Goal: Navigation & Orientation: Find specific page/section

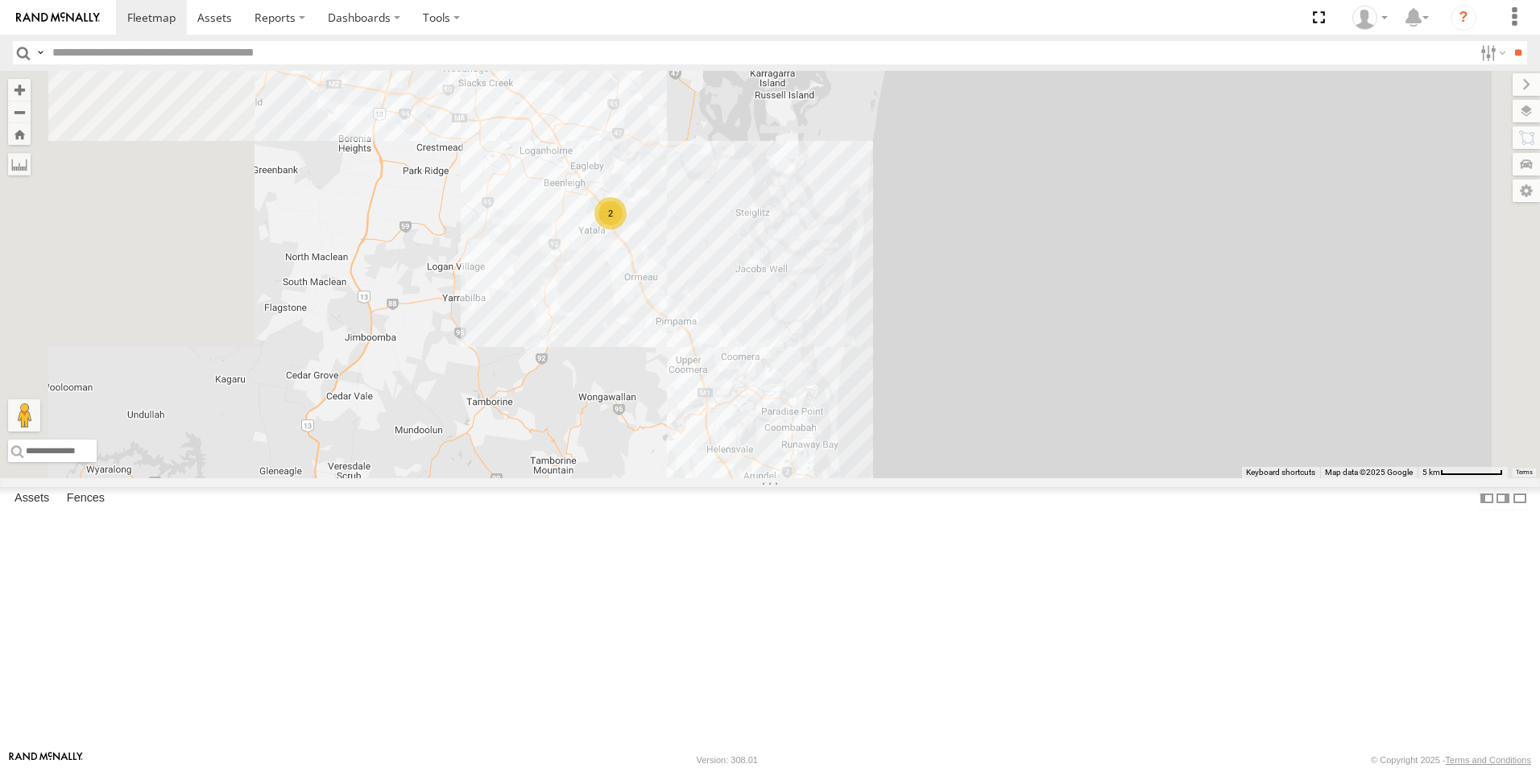
drag, startPoint x: 704, startPoint y: 294, endPoint x: 796, endPoint y: 369, distance: 119.1
click at [796, 369] on div "Hino Truck Ford transit (Little) Ford Transit (New) Iveco Old Ford 2" at bounding box center [770, 275] width 1540 height 408
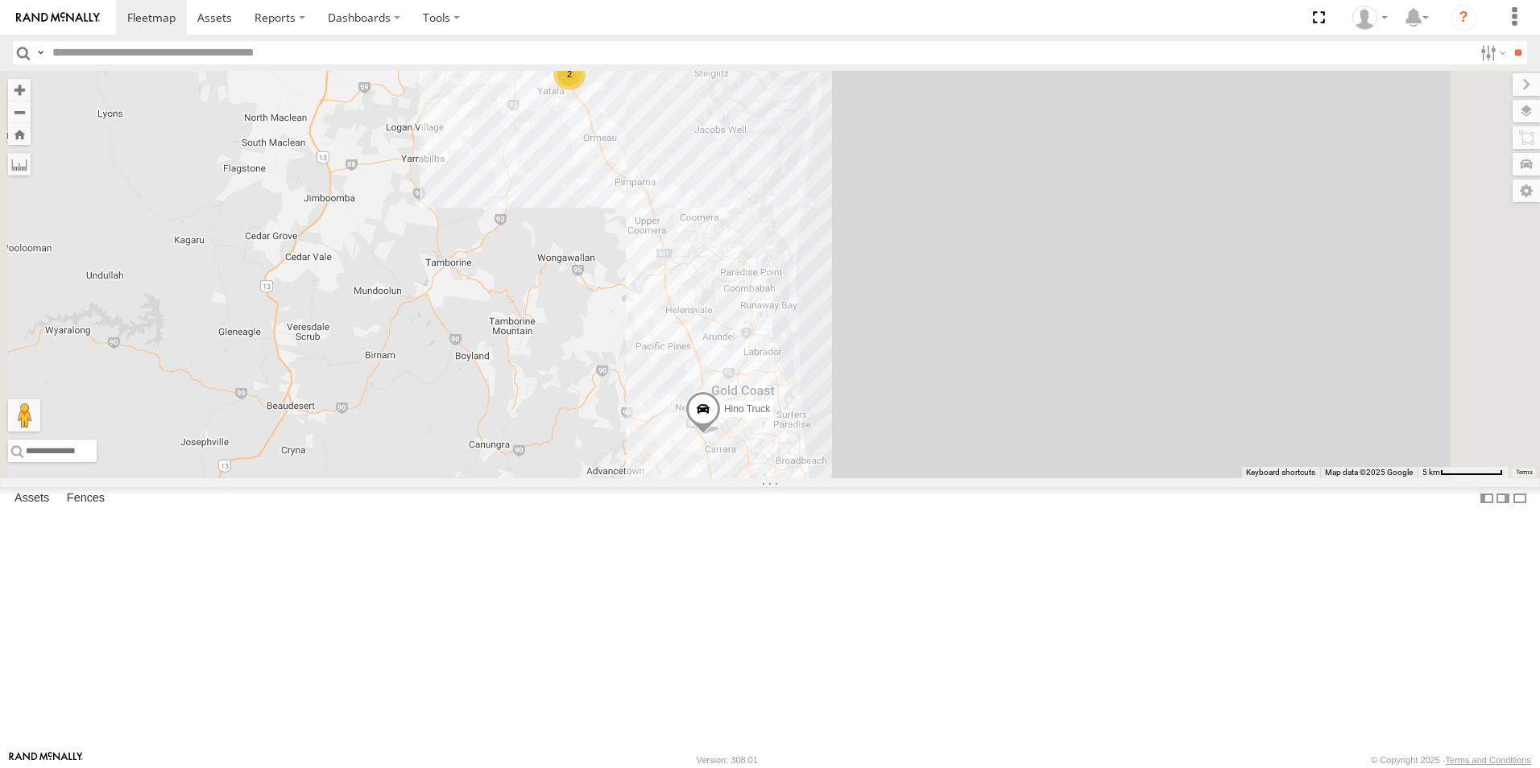
drag, startPoint x: 1012, startPoint y: 558, endPoint x: 869, endPoint y: 490, distance: 157.8
click at [901, 366] on div "Hino Truck Ford transit (Little) Ford Transit (New) Iveco Old Ford 2" at bounding box center [770, 275] width 1540 height 408
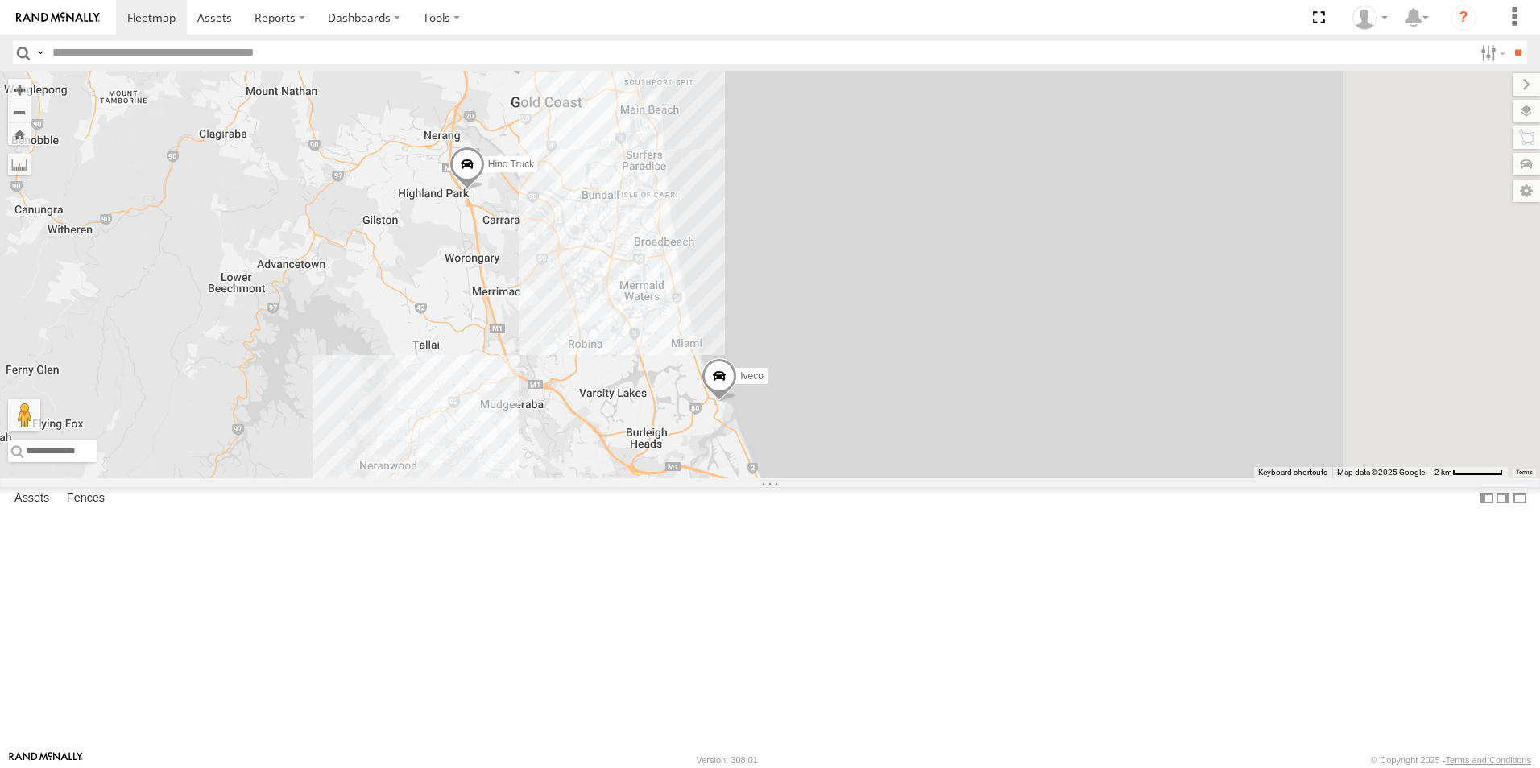
drag, startPoint x: 967, startPoint y: 590, endPoint x: 790, endPoint y: 361, distance: 289.3
click at [790, 361] on div "Hino Truck Ford transit (Little) Ford Transit (New) Iveco Old Ford" at bounding box center [770, 275] width 1540 height 408
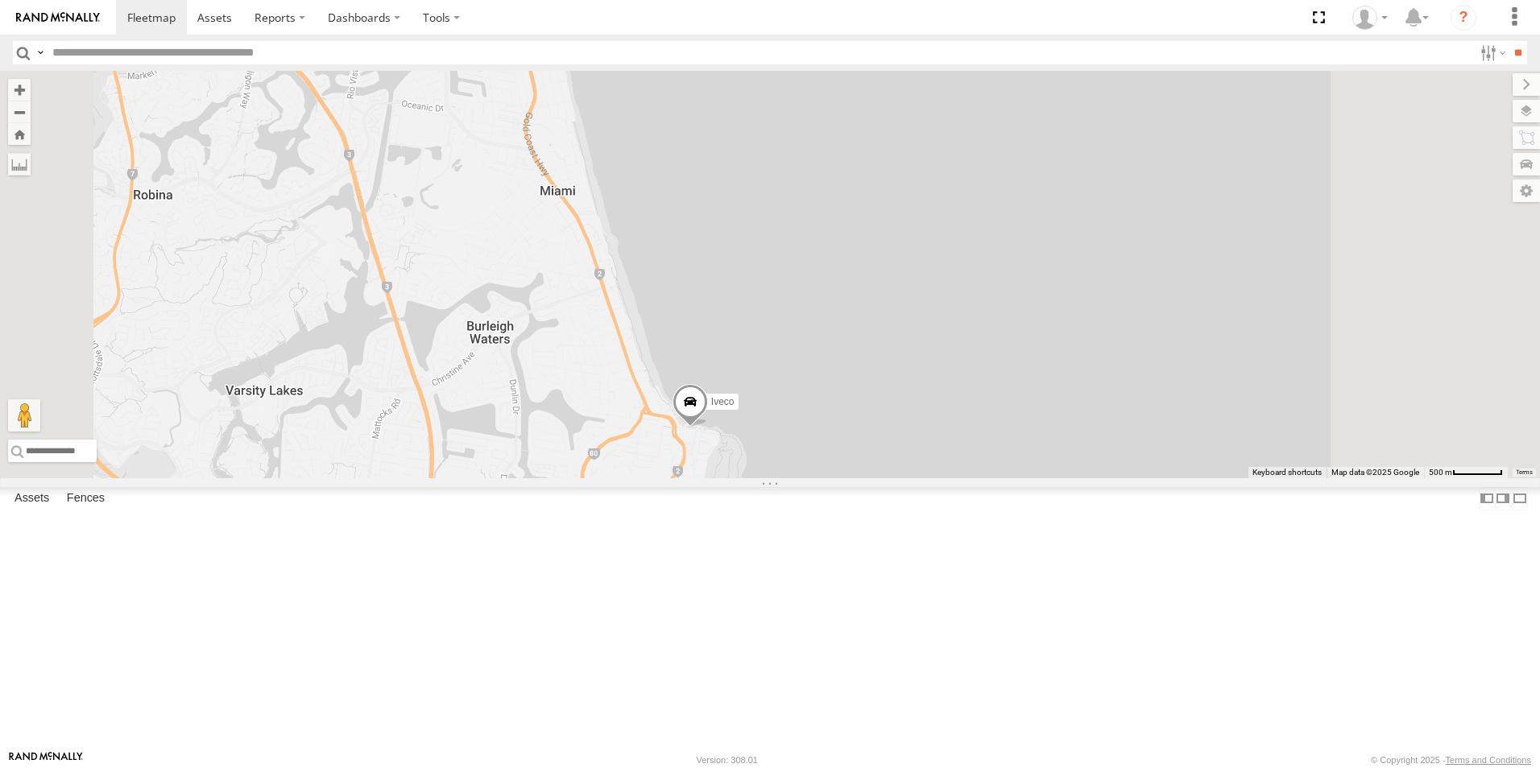
drag, startPoint x: 917, startPoint y: 509, endPoint x: 882, endPoint y: 464, distance: 57.4
click at [883, 464] on div "Hino Truck Ford transit (Little) Ford Transit (New) Iveco Old Ford" at bounding box center [770, 275] width 1540 height 408
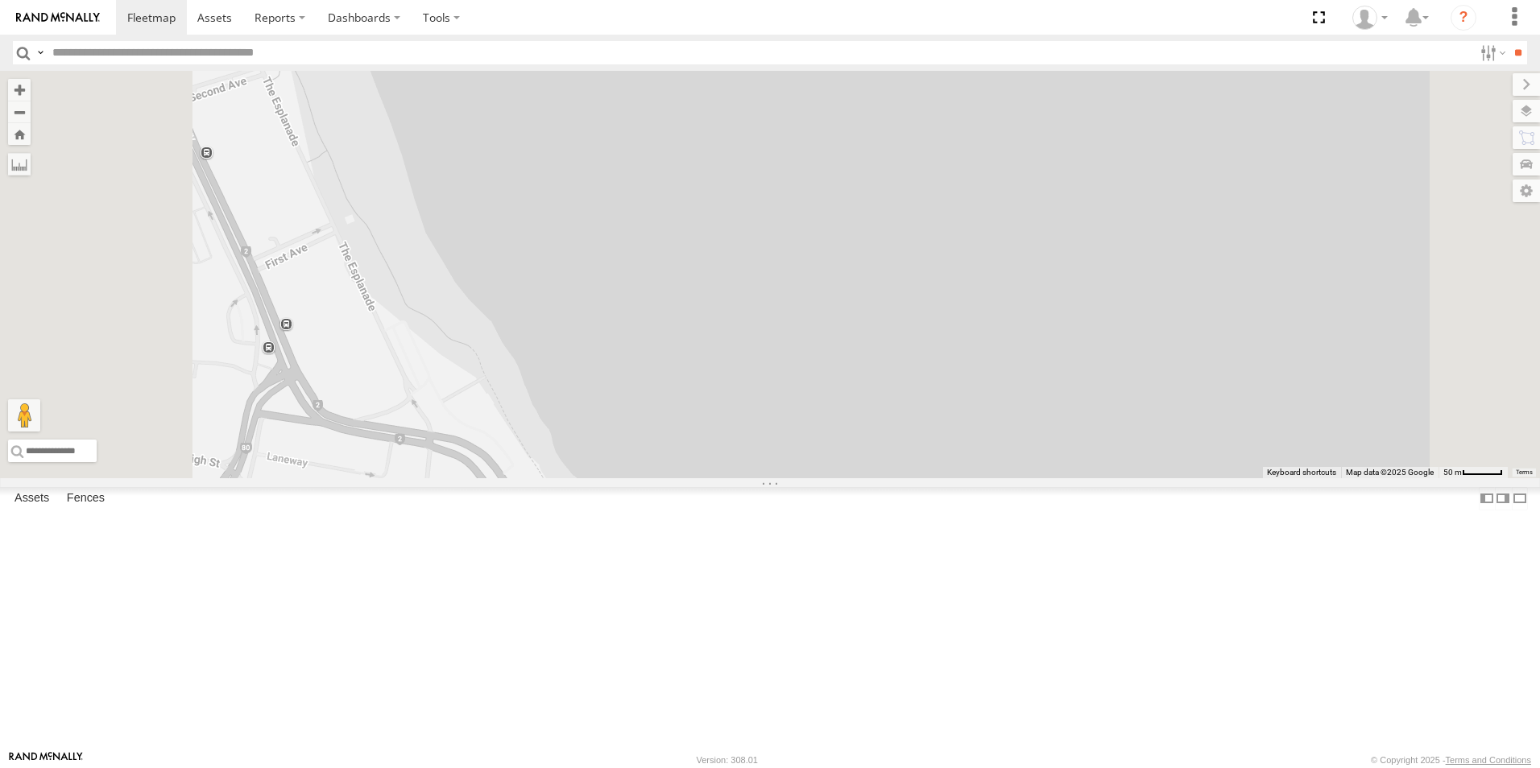
drag, startPoint x: 921, startPoint y: 560, endPoint x: 850, endPoint y: 439, distance: 140.1
click at [854, 437] on div "Hino Truck Ford transit (Little) Ford Transit (New) Iveco Old Ford" at bounding box center [770, 275] width 1540 height 408
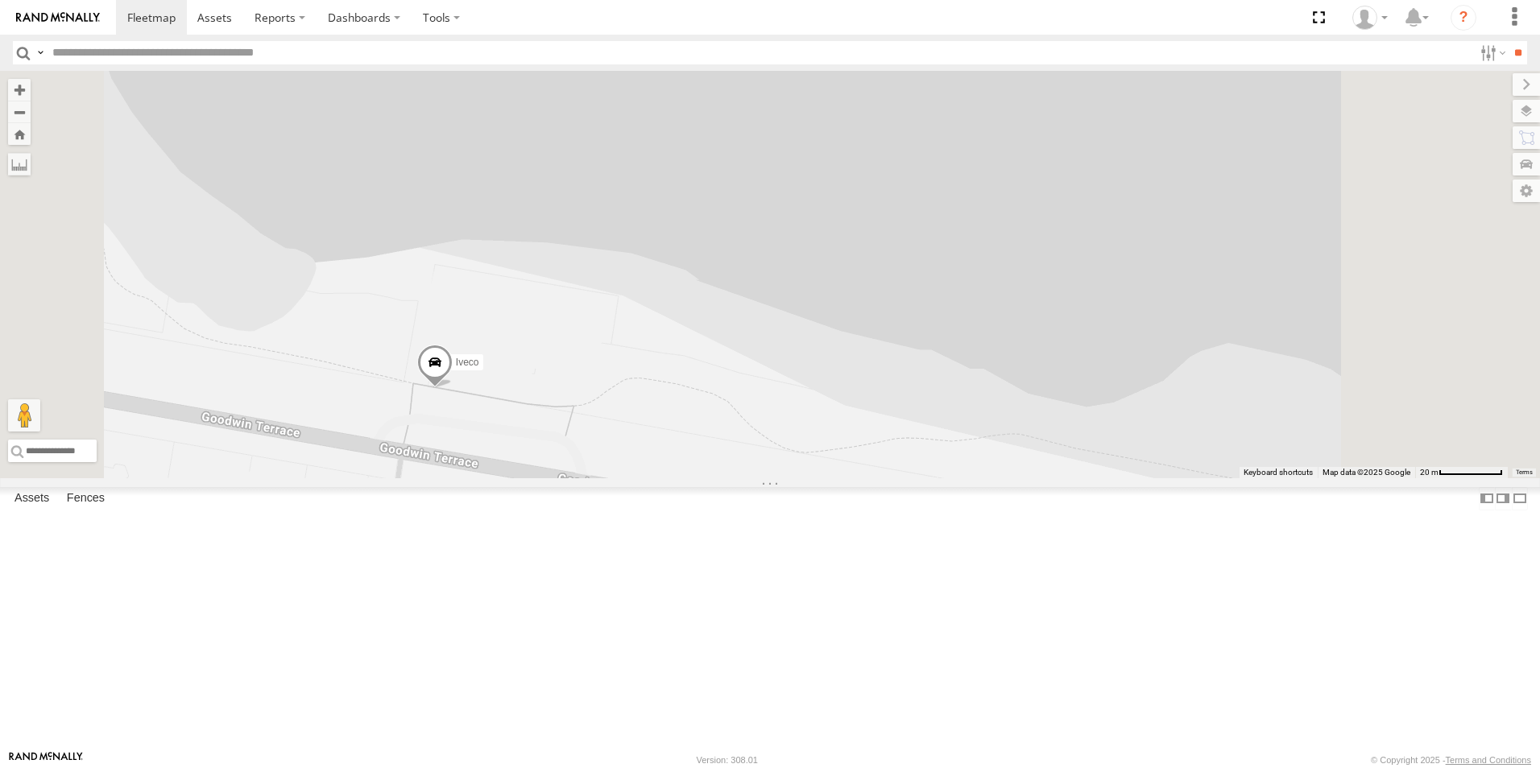
click at [453, 389] on span at bounding box center [434, 366] width 35 height 43
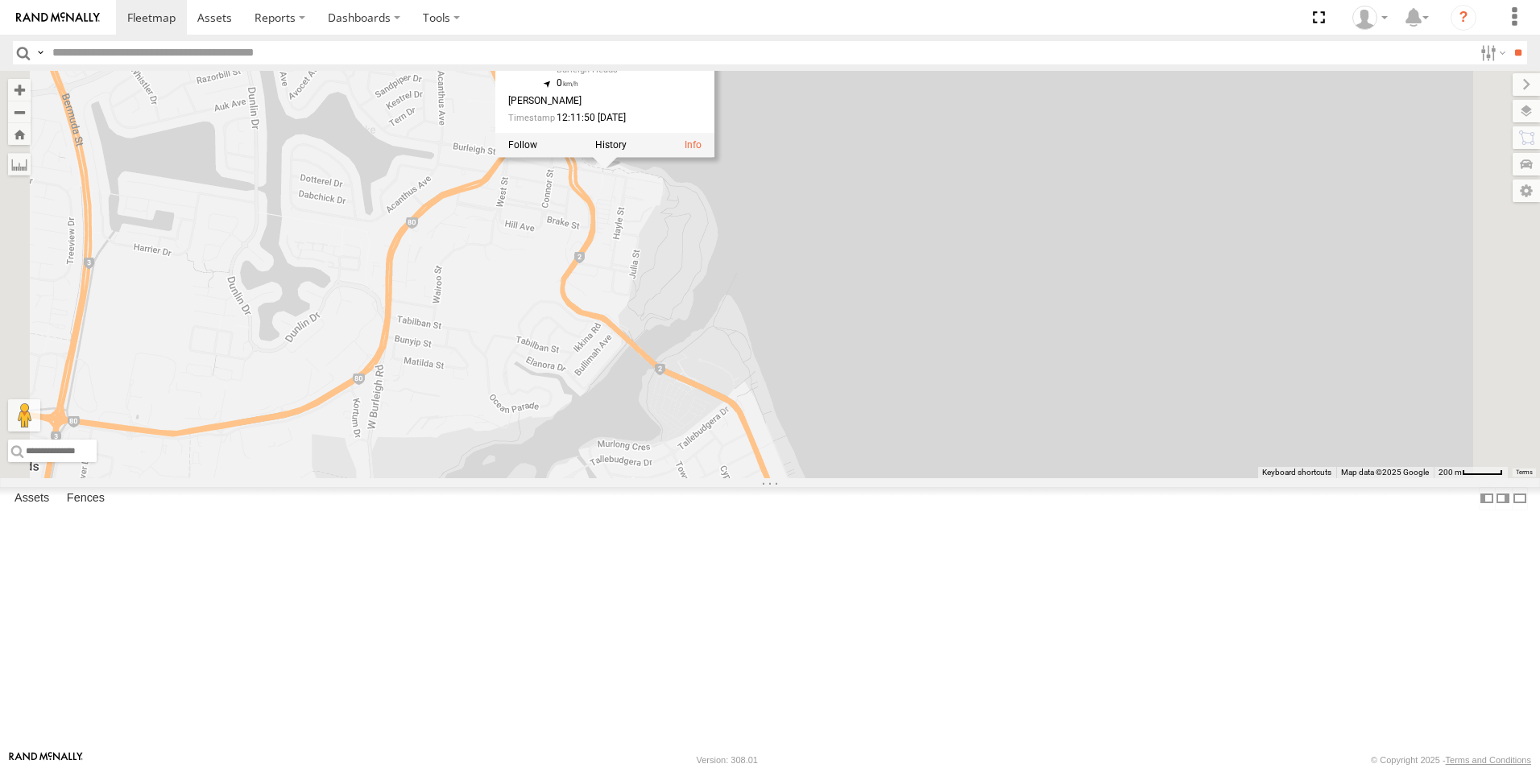
drag, startPoint x: 971, startPoint y: 667, endPoint x: 878, endPoint y: 349, distance: 331.5
click at [870, 332] on div "Hino Truck Ford transit (Little) Ford Transit (New) Iveco Old Ford Iveco All As…" at bounding box center [770, 275] width 1540 height 408
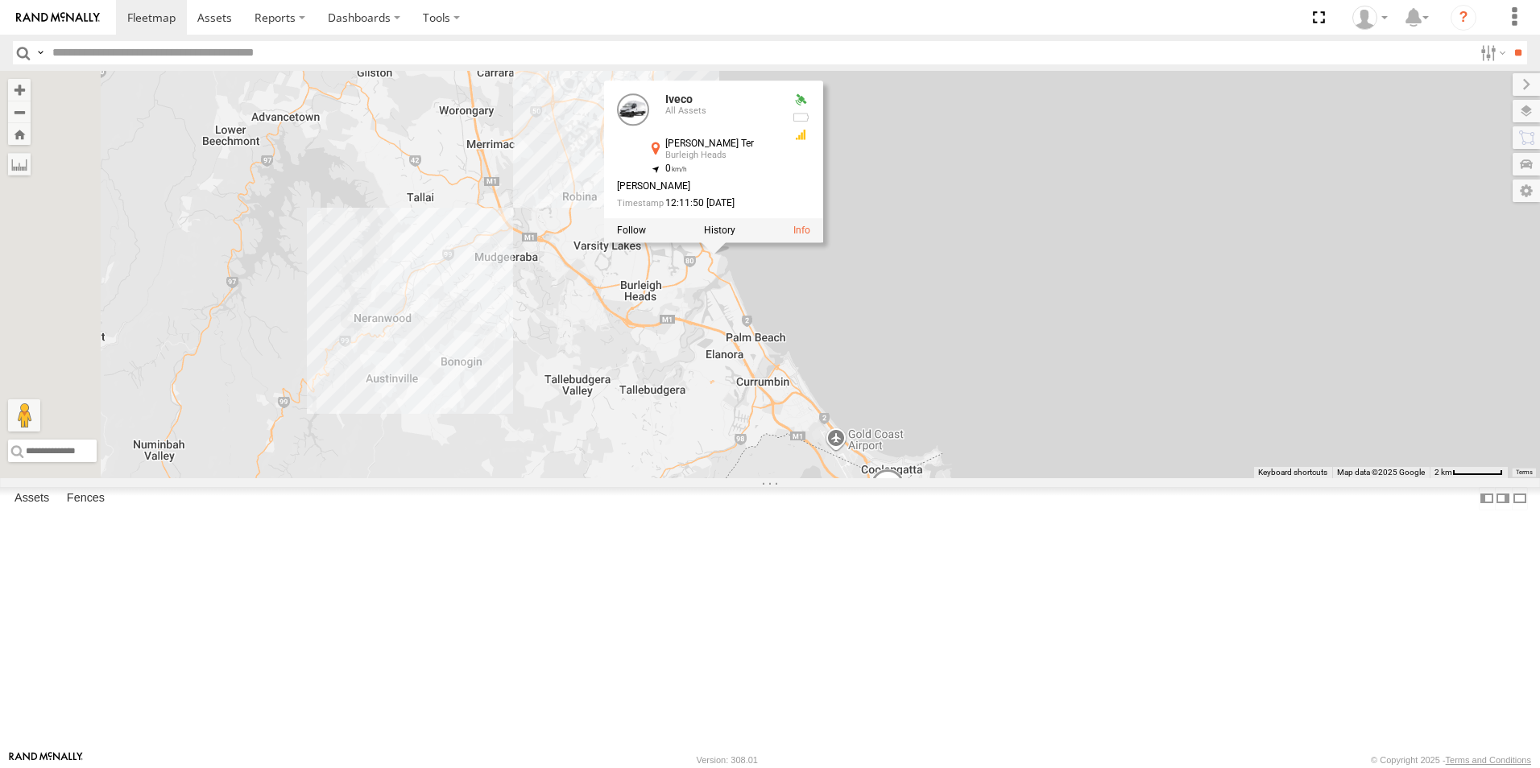
click at [905, 513] on span at bounding box center [887, 491] width 35 height 43
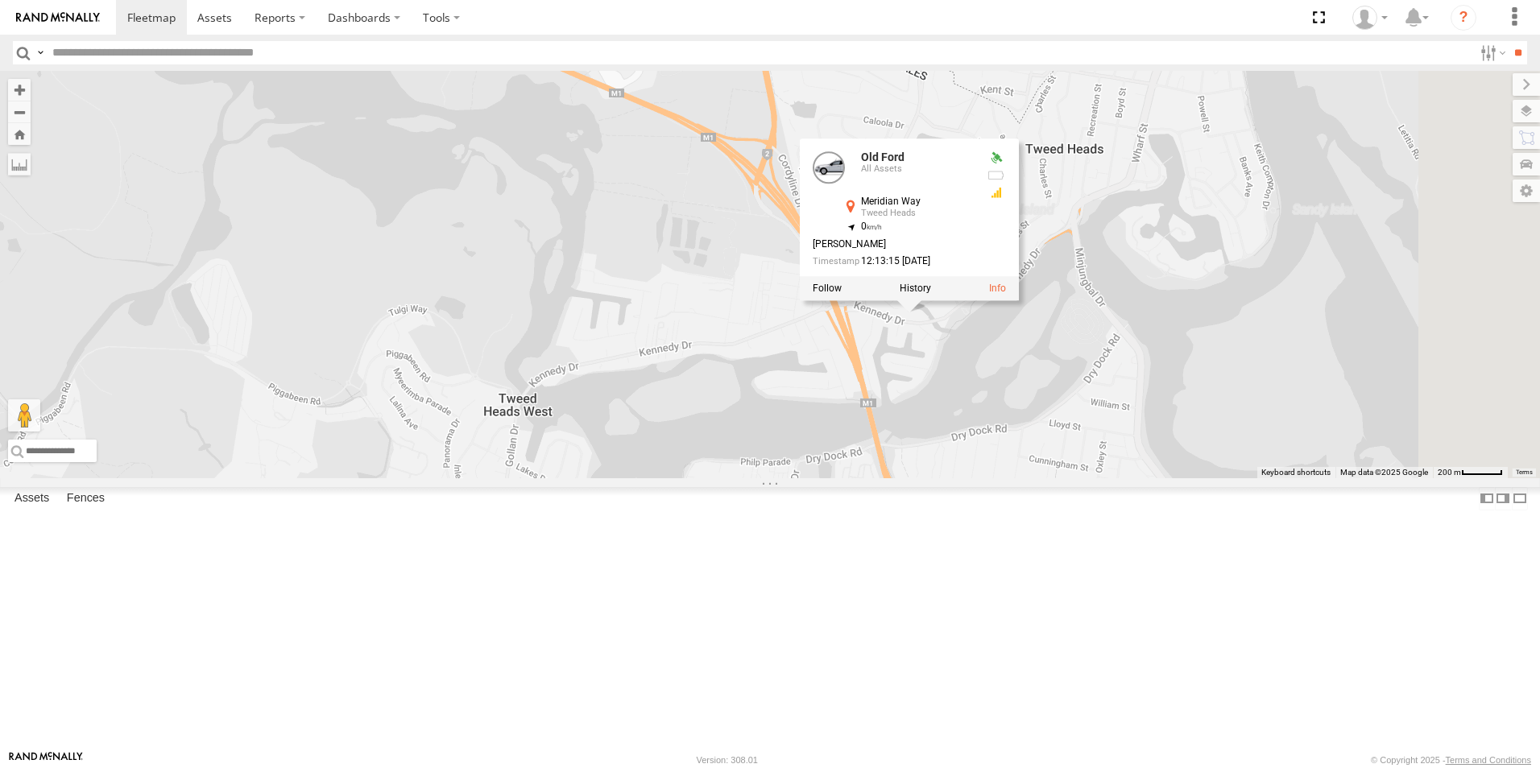
drag, startPoint x: 1123, startPoint y: 517, endPoint x: 1114, endPoint y: 532, distance: 18.1
click at [1114, 478] on div "Hino Truck Ford transit (Little) Ford Transit (New) Iveco Old Ford Old Ford All…" at bounding box center [770, 275] width 1540 height 408
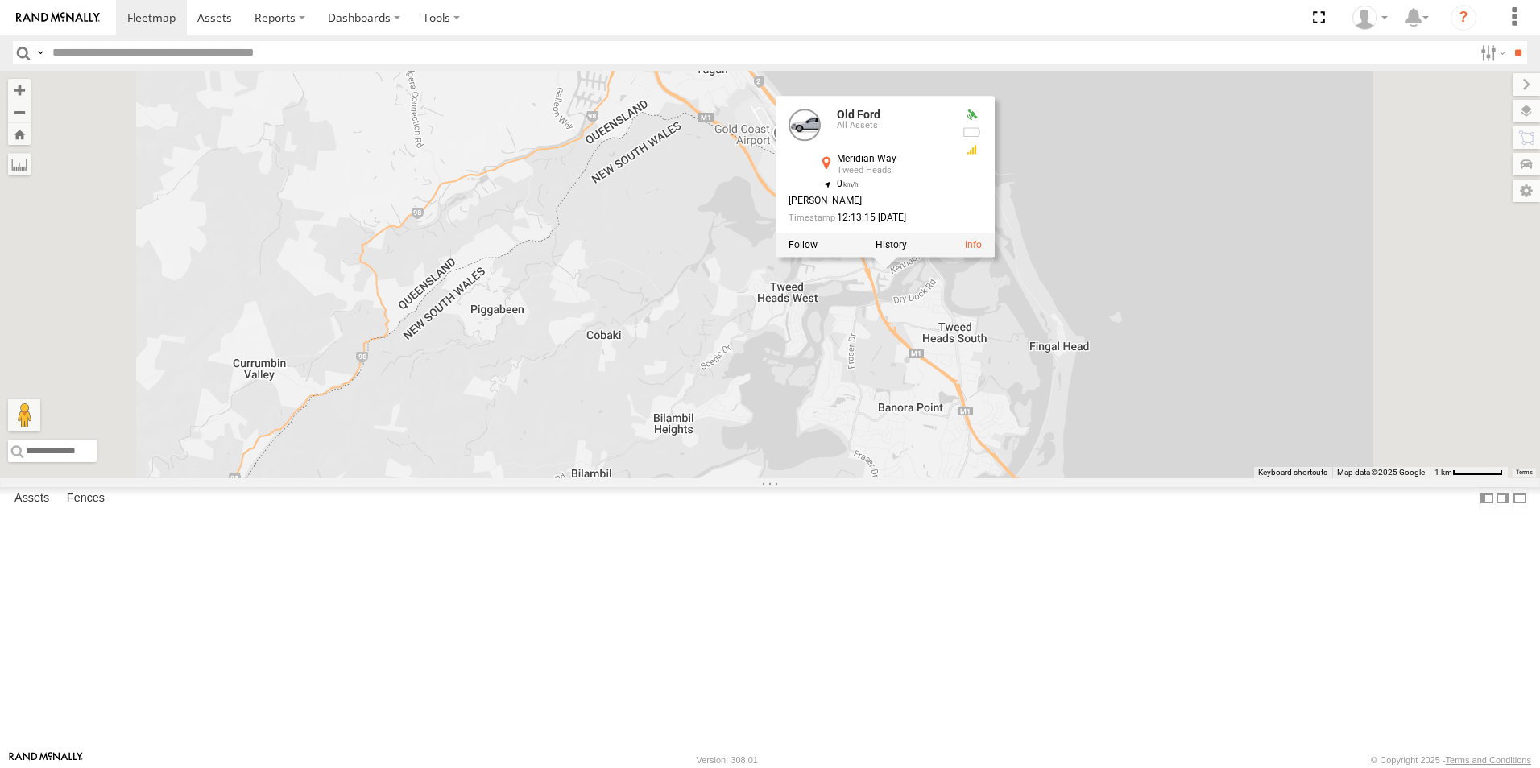
click at [995, 258] on div at bounding box center [885, 246] width 219 height 24
click at [907, 251] on label at bounding box center [890, 245] width 31 height 11
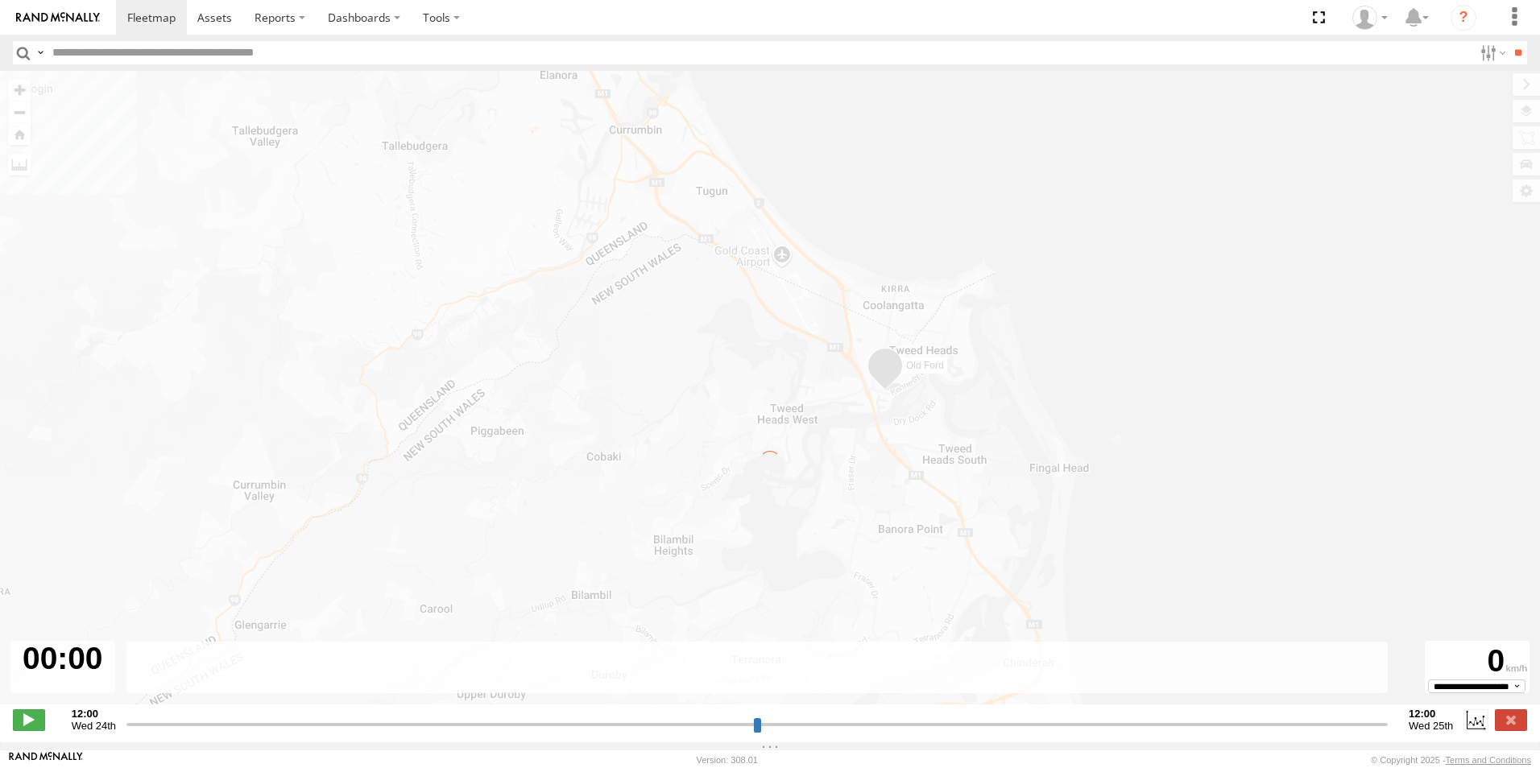
type input "**********"
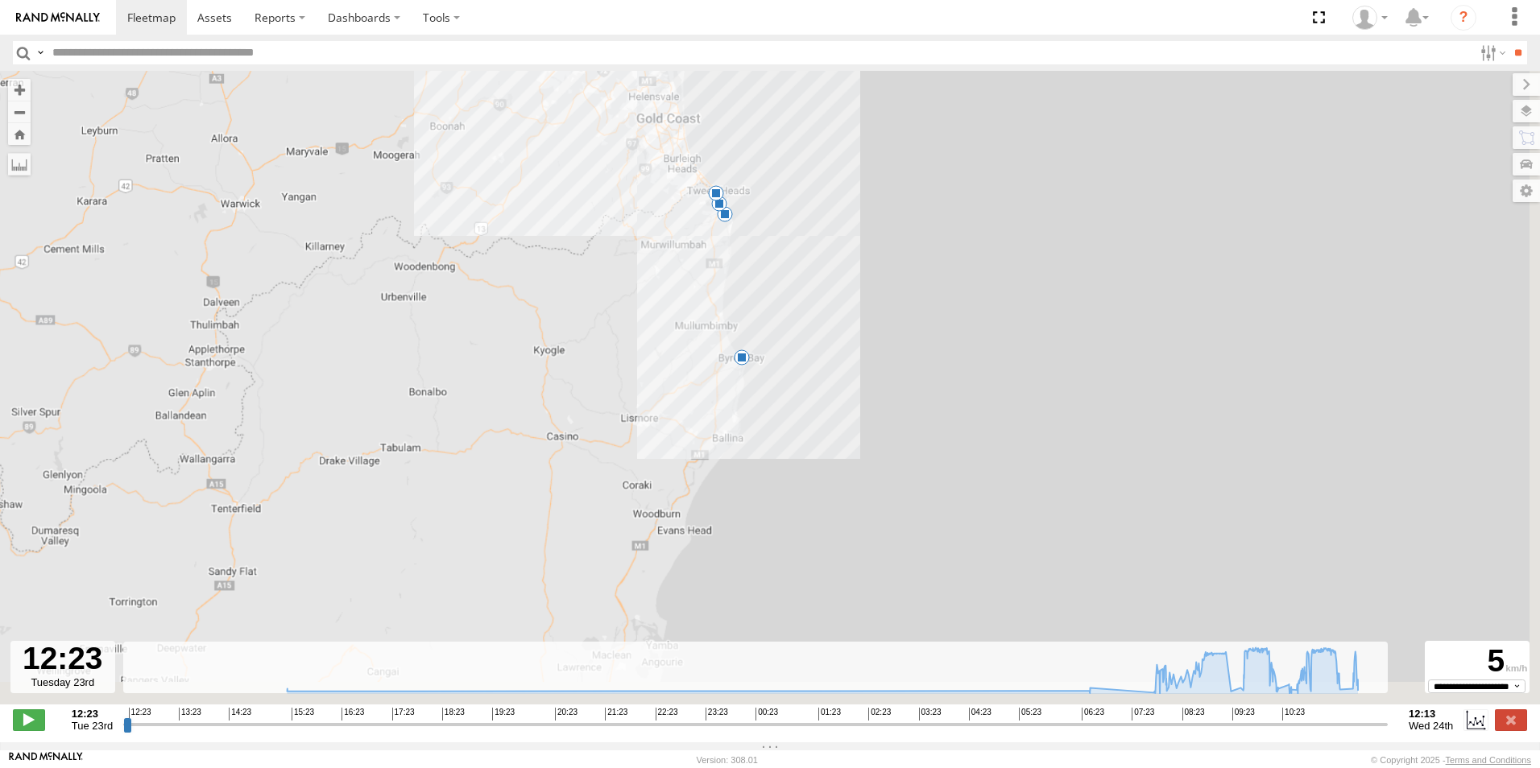
drag, startPoint x: 1041, startPoint y: 448, endPoint x: 933, endPoint y: 288, distance: 193.0
click at [958, 264] on div "Old Ford 12:26 Tue 13:38 Tue 15:21 Tue 06:47 Wed 09:29 Wed 10:23 Wed 11:35 Wed …" at bounding box center [770, 396] width 1540 height 651
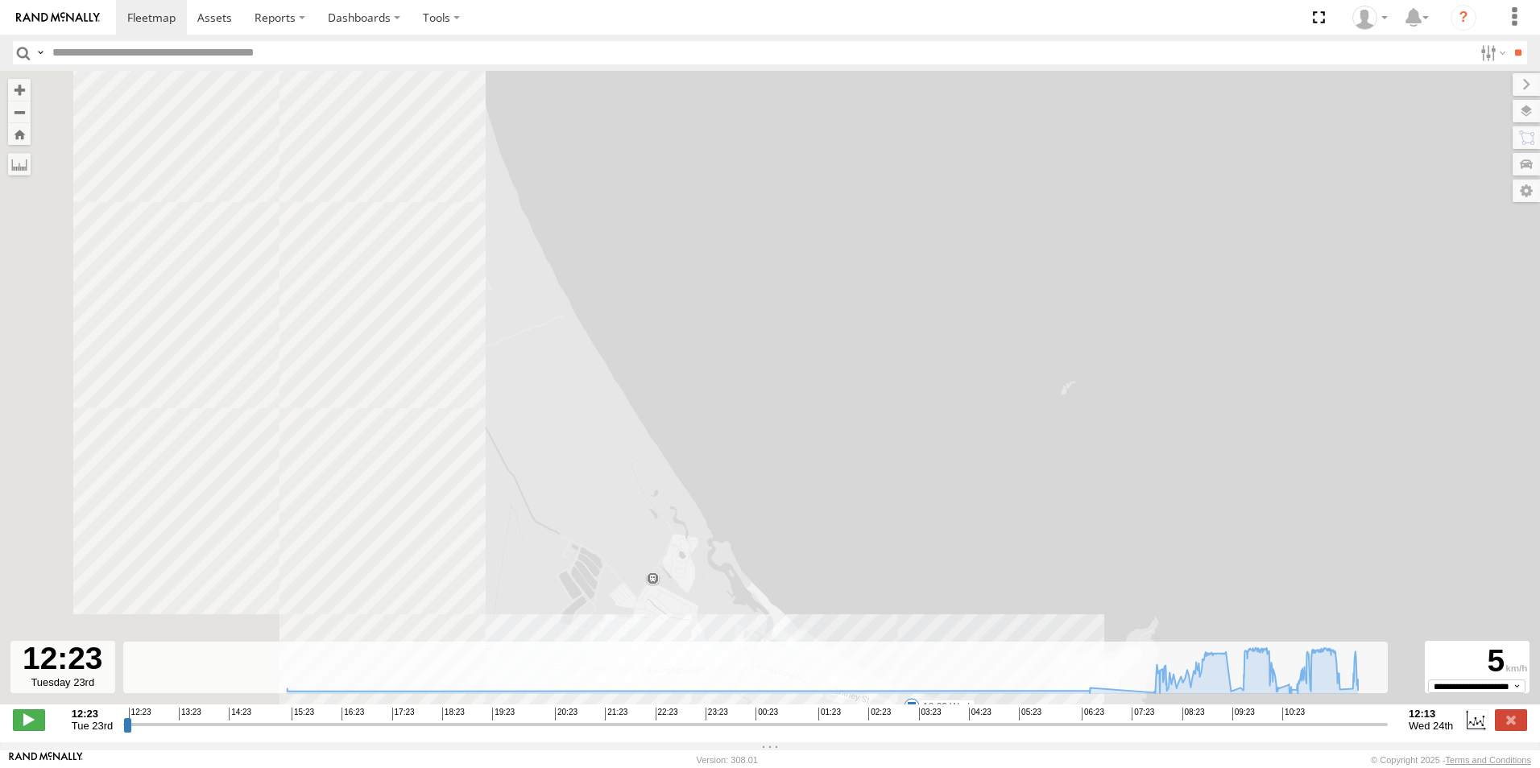
drag, startPoint x: 457, startPoint y: 417, endPoint x: 987, endPoint y: 539, distance: 542.9
click at [987, 539] on div "Old Ford 12:26 Tue 13:38 Tue 15:21 Tue 06:47 Wed 09:29 Wed 10:23 Wed 11:35 Wed …" at bounding box center [770, 396] width 1540 height 651
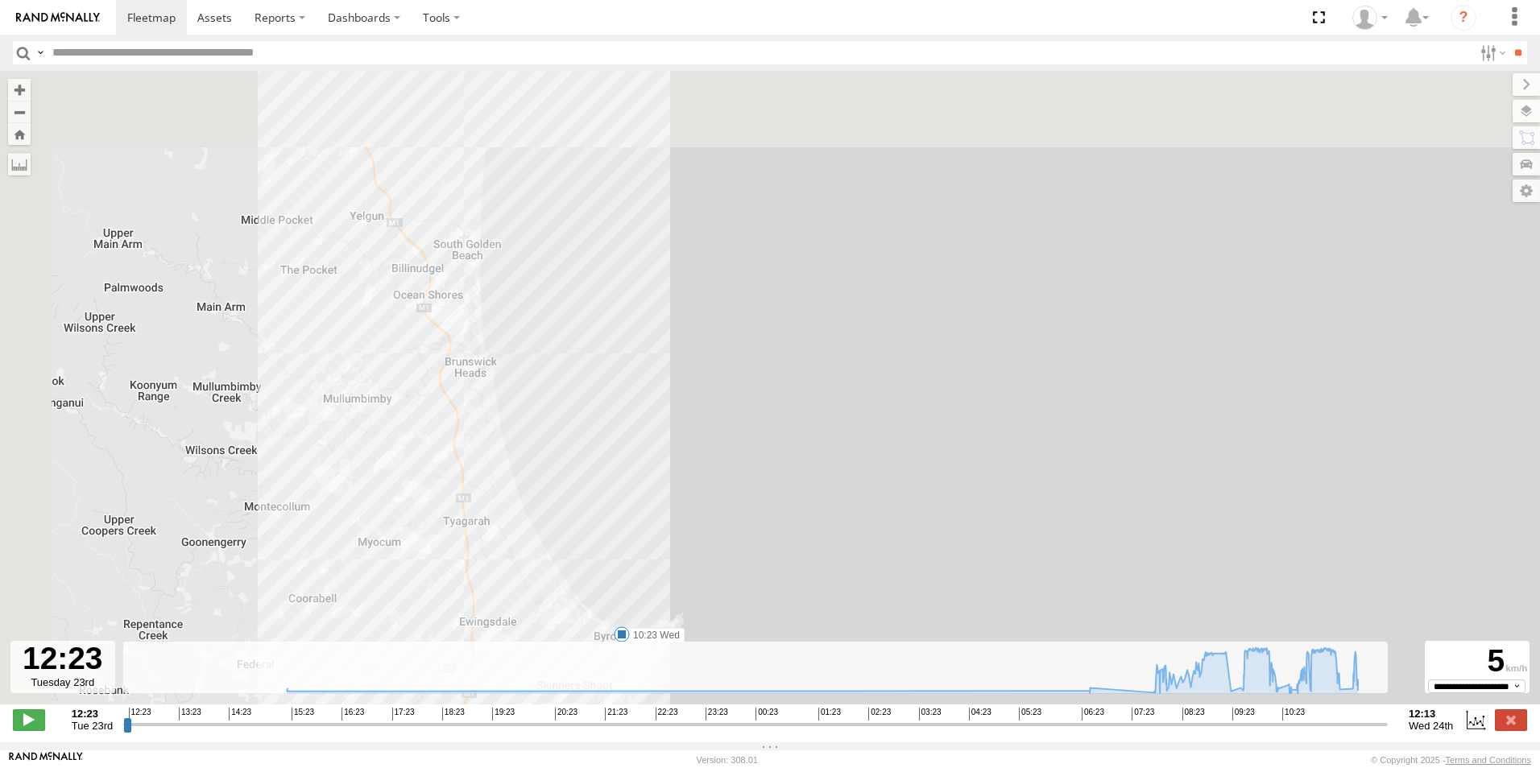
drag, startPoint x: 408, startPoint y: 146, endPoint x: 519, endPoint y: 477, distance: 349.2
click at [521, 478] on div "Old Ford 12:26 Tue 13:38 Tue 15:21 Tue 06:47 Wed 09:29 Wed 10:23 Wed 11:35 Wed …" at bounding box center [770, 396] width 1540 height 651
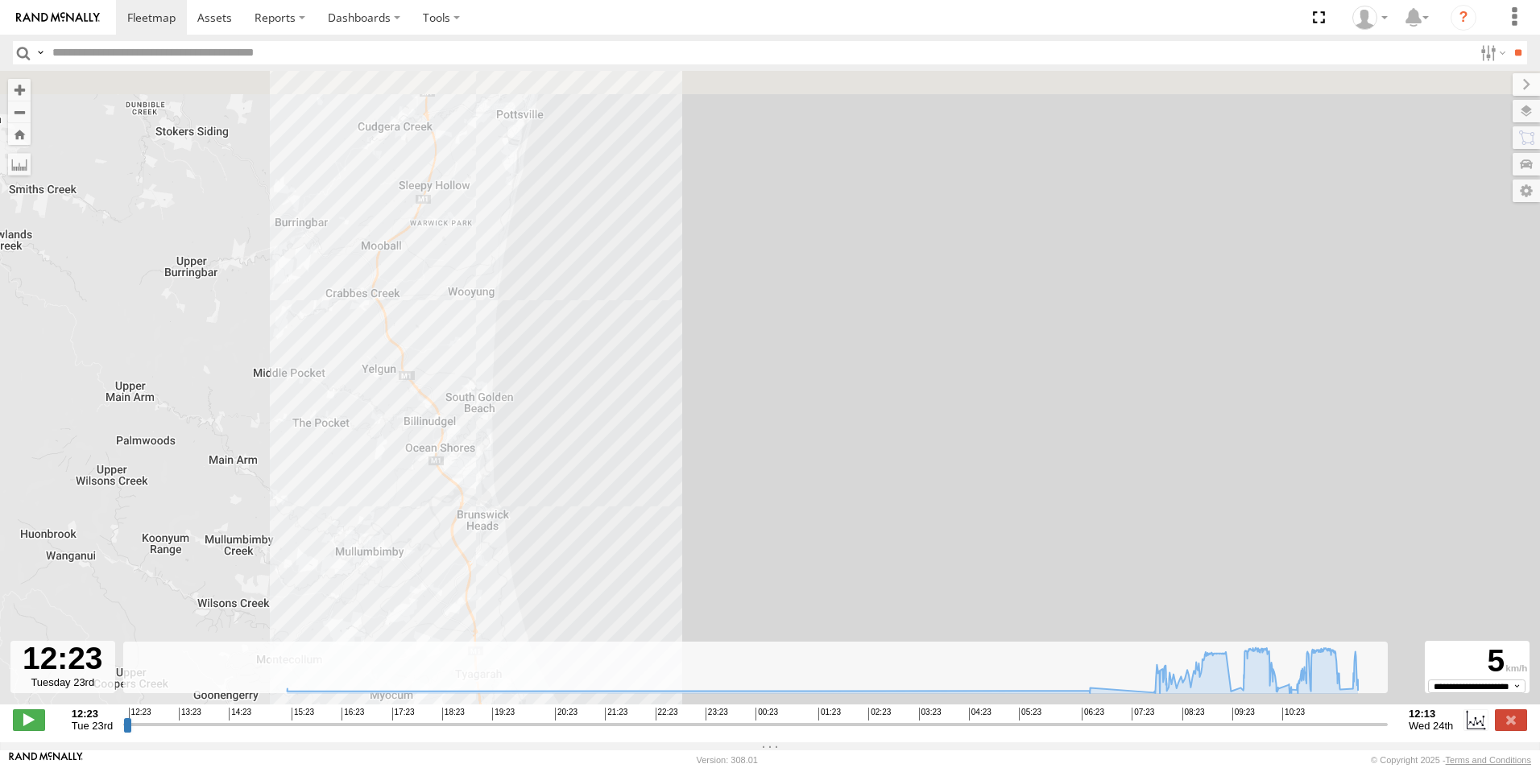
drag, startPoint x: 483, startPoint y: 388, endPoint x: 465, endPoint y: 549, distance: 162.0
click at [468, 556] on div "Old Ford 12:26 Tue 13:38 Tue 15:21 Tue 06:47 Wed 09:29 Wed 10:23 Wed 11:35 Wed …" at bounding box center [770, 396] width 1540 height 651
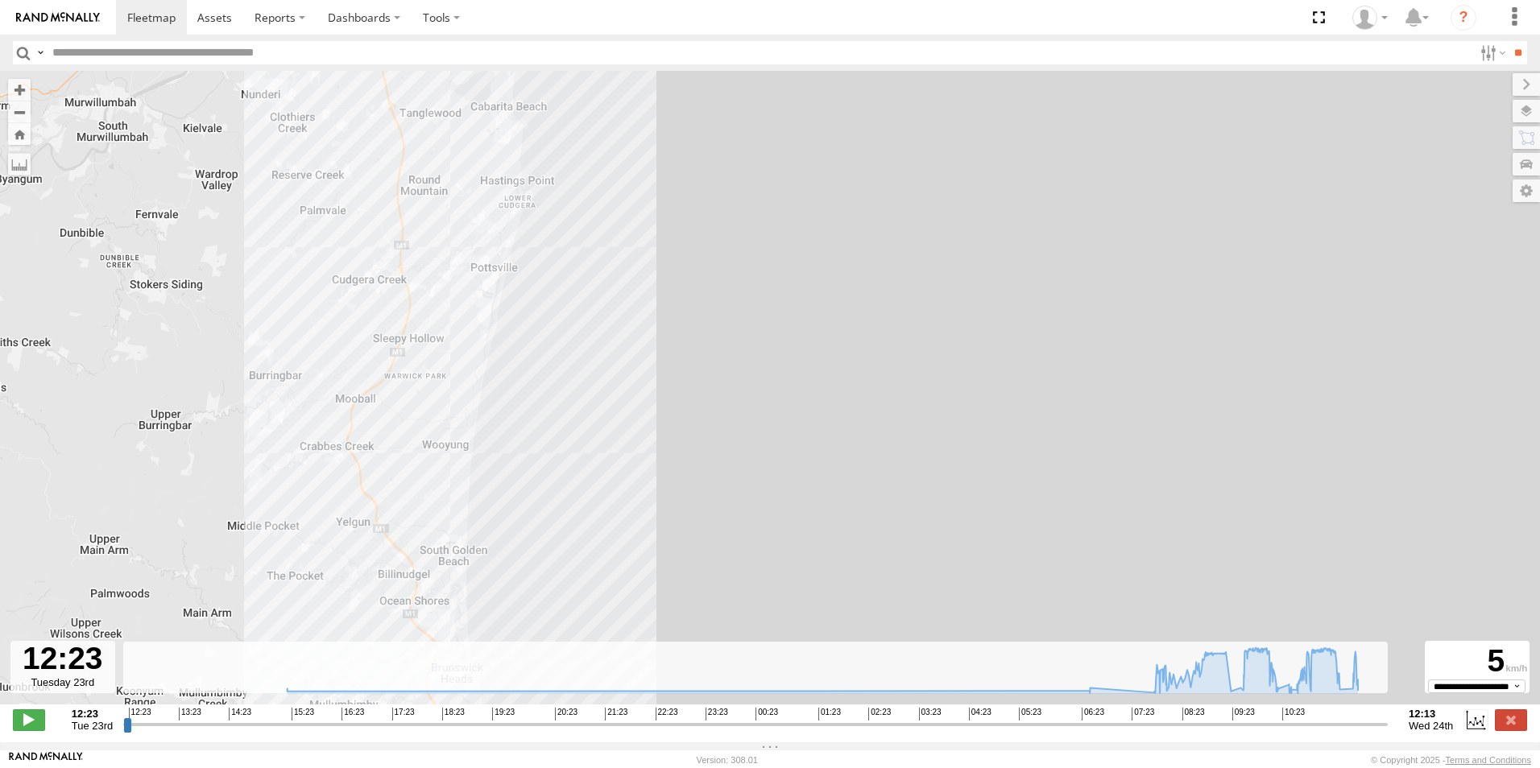
drag, startPoint x: 533, startPoint y: 398, endPoint x: 571, endPoint y: 540, distance: 147.5
click at [571, 540] on div "Old Ford 12:26 Tue 13:38 Tue 15:21 Tue 06:47 Wed 09:29 Wed 10:23 Wed 11:35 Wed …" at bounding box center [770, 396] width 1540 height 651
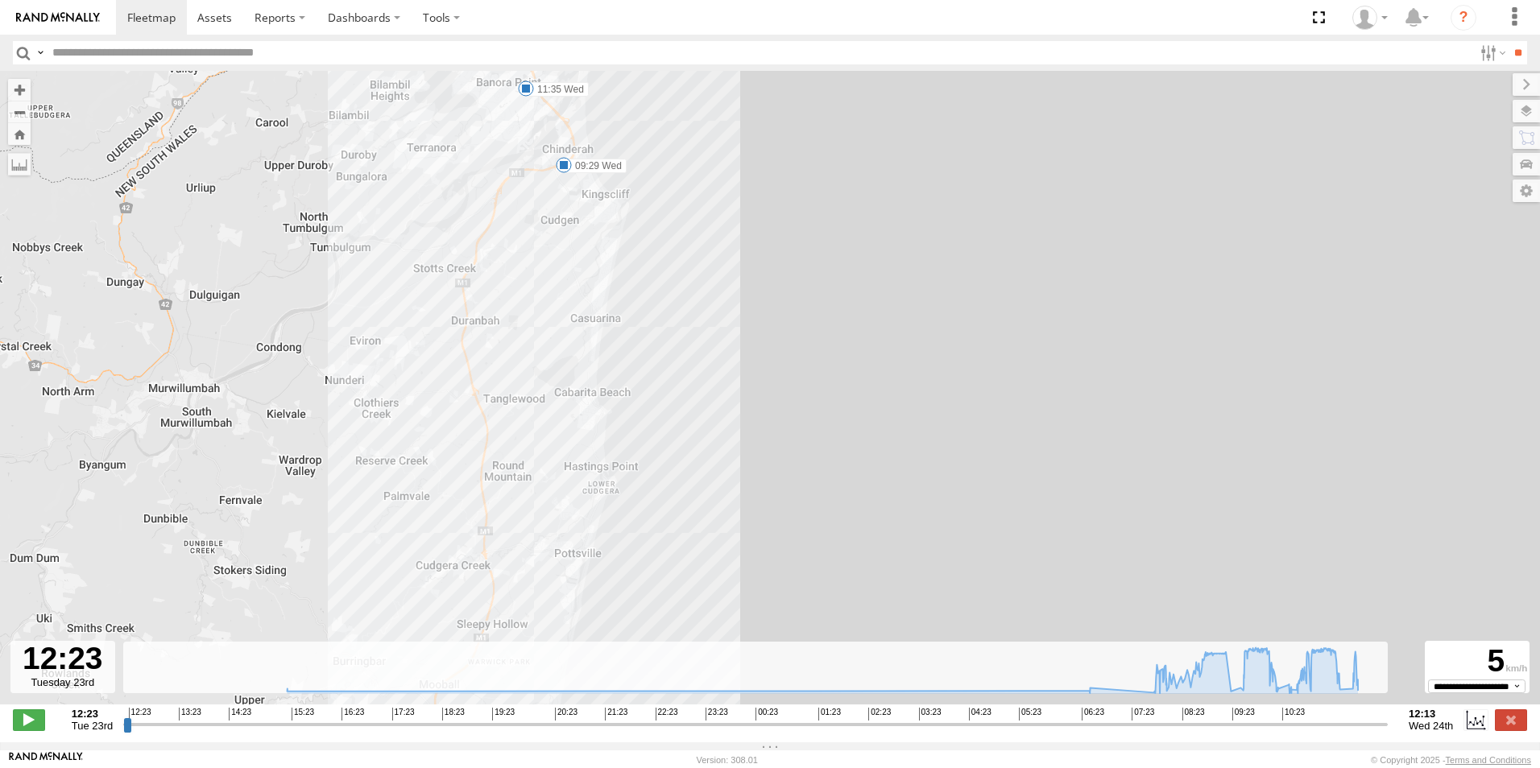
click at [573, 533] on div "Old Ford 12:26 Tue 13:38 Tue 15:21 Tue 06:47 Wed 09:29 Wed 10:23 Wed 11:35 Wed …" at bounding box center [770, 396] width 1540 height 651
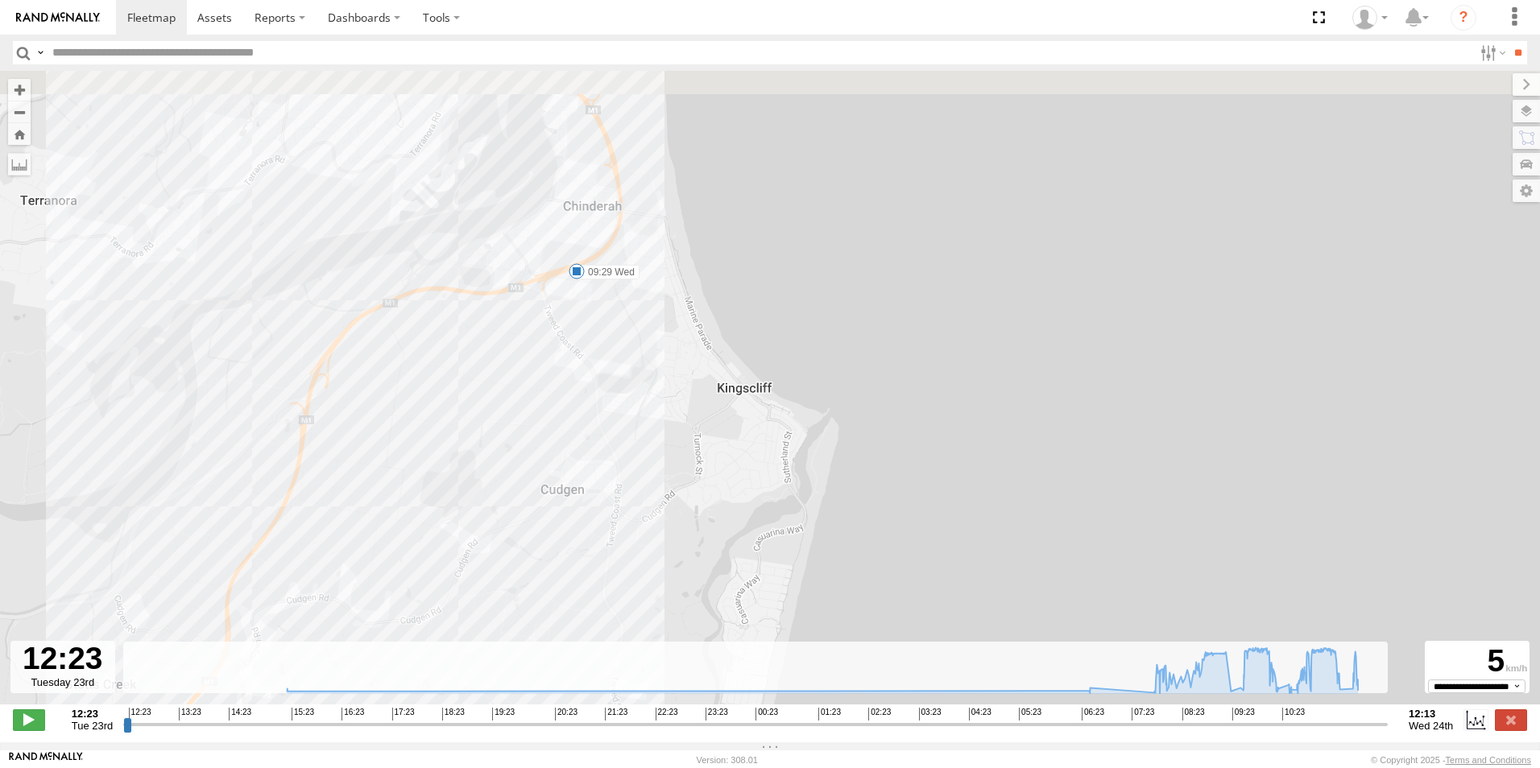
drag, startPoint x: 614, startPoint y: 357, endPoint x: 592, endPoint y: 417, distance: 64.5
click at [592, 417] on div "Old Ford 12:26 Tue 13:38 Tue 15:21 Tue 06:47 Wed 09:29 Wed 10:23 Wed 11:35 Wed …" at bounding box center [770, 396] width 1540 height 651
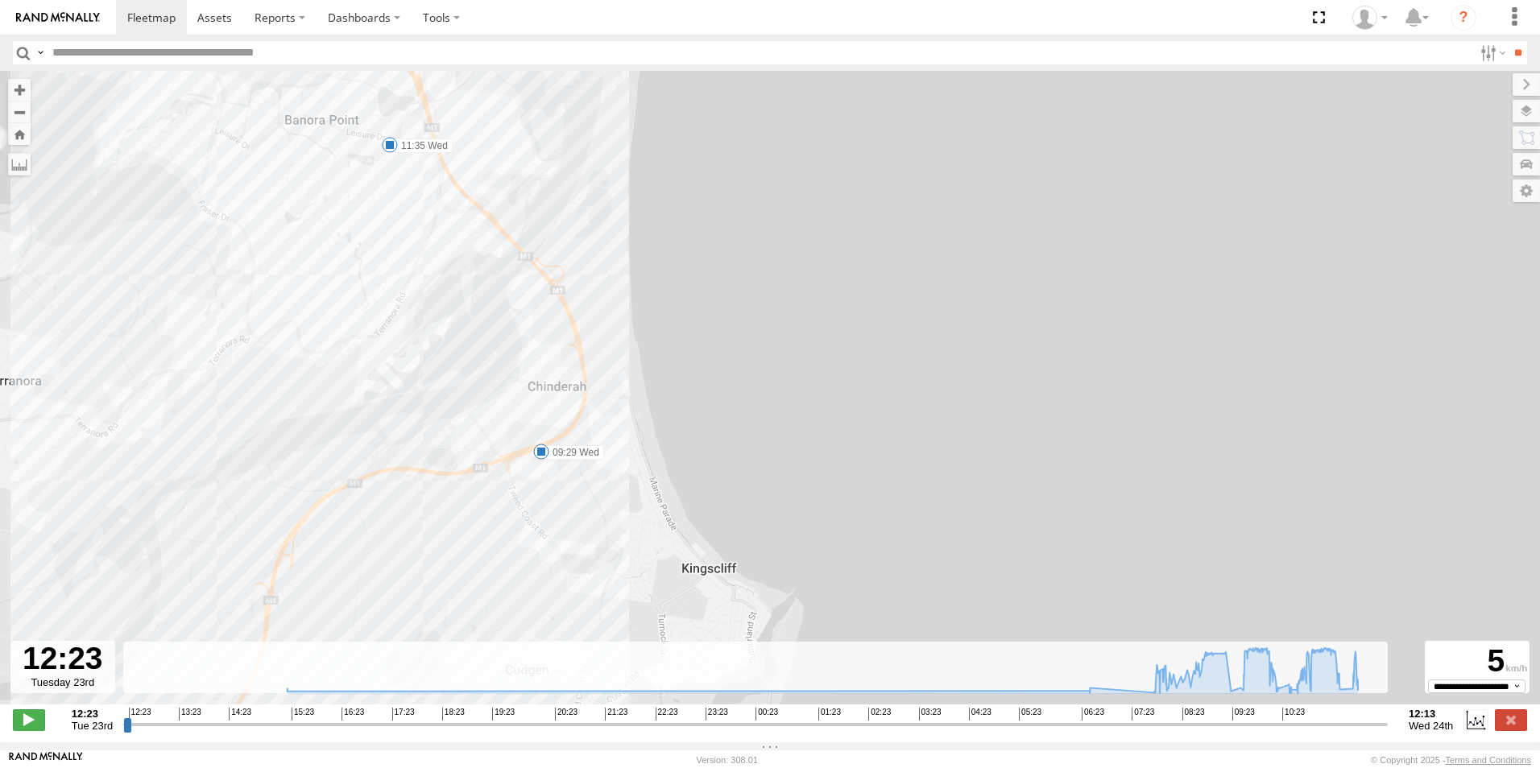
drag, startPoint x: 458, startPoint y: 225, endPoint x: 564, endPoint y: 505, distance: 299.5
click at [564, 505] on div "Old Ford 12:26 Tue 13:38 Tue 15:21 Tue 06:47 Wed 09:29 Wed 10:23 Wed 11:35 Wed …" at bounding box center [770, 396] width 1540 height 651
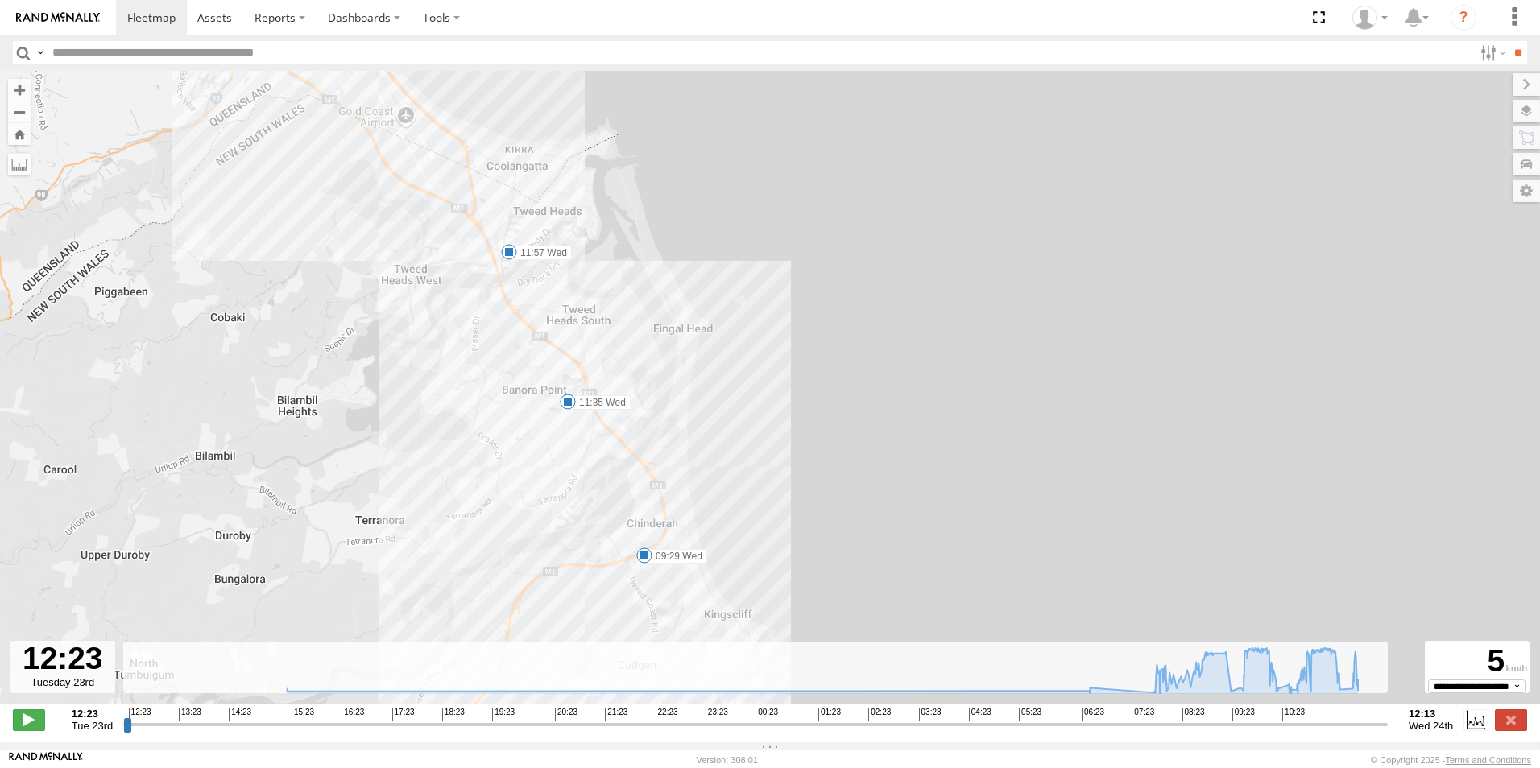
drag, startPoint x: 581, startPoint y: 267, endPoint x: 772, endPoint y: 501, distance: 302.2
click at [772, 501] on div "Old Ford 12:26 Tue 13:38 Tue 15:21 Tue 06:47 Wed 09:29 Wed 10:23 Wed 11:35 Wed …" at bounding box center [770, 396] width 1540 height 651
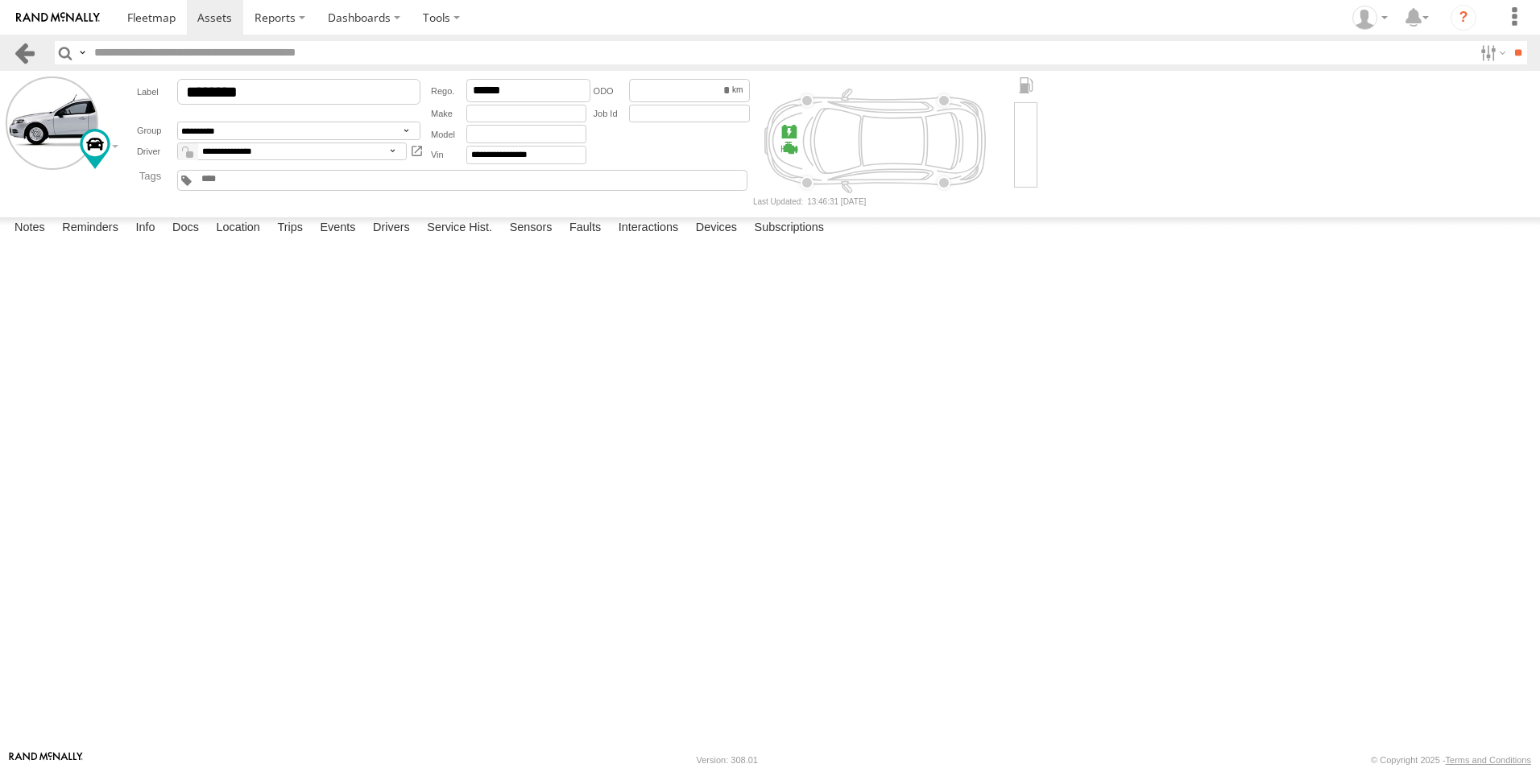
click at [24, 52] on link at bounding box center [24, 52] width 23 height 23
